Goal: Use online tool/utility: Use online tool/utility

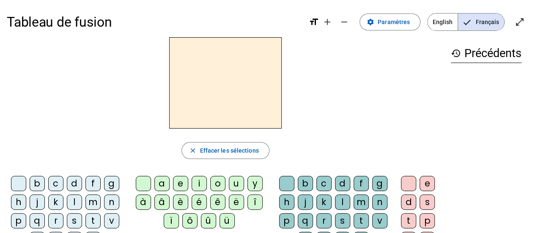
click at [69, 206] on div "l" at bounding box center [74, 202] width 15 height 15
click at [177, 182] on div "e" at bounding box center [180, 183] width 15 height 15
click at [232, 186] on div "u" at bounding box center [236, 183] width 15 height 15
click at [195, 121] on h2 "lu" at bounding box center [225, 82] width 113 height 91
click at [87, 224] on div "t" at bounding box center [92, 220] width 15 height 15
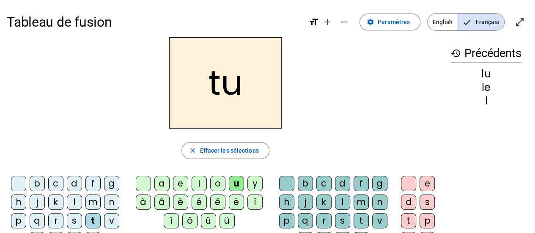
click at [69, 185] on div "d" at bounding box center [74, 183] width 15 height 15
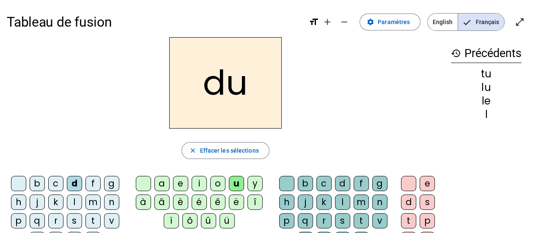
click at [177, 189] on div "e" at bounding box center [180, 183] width 15 height 15
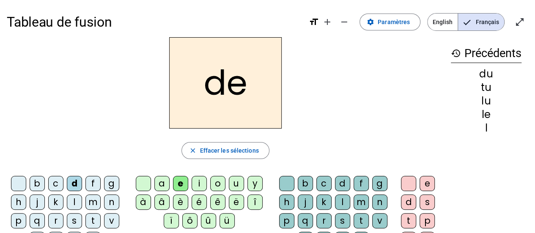
click at [85, 223] on div "t" at bounding box center [92, 220] width 15 height 15
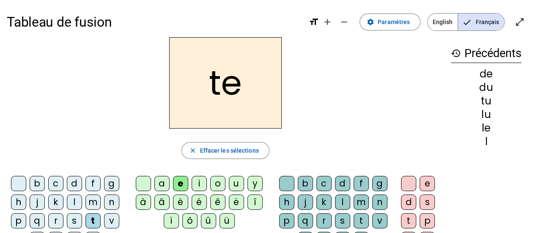
click at [156, 187] on div "a" at bounding box center [161, 183] width 15 height 15
